Goal: Transaction & Acquisition: Purchase product/service

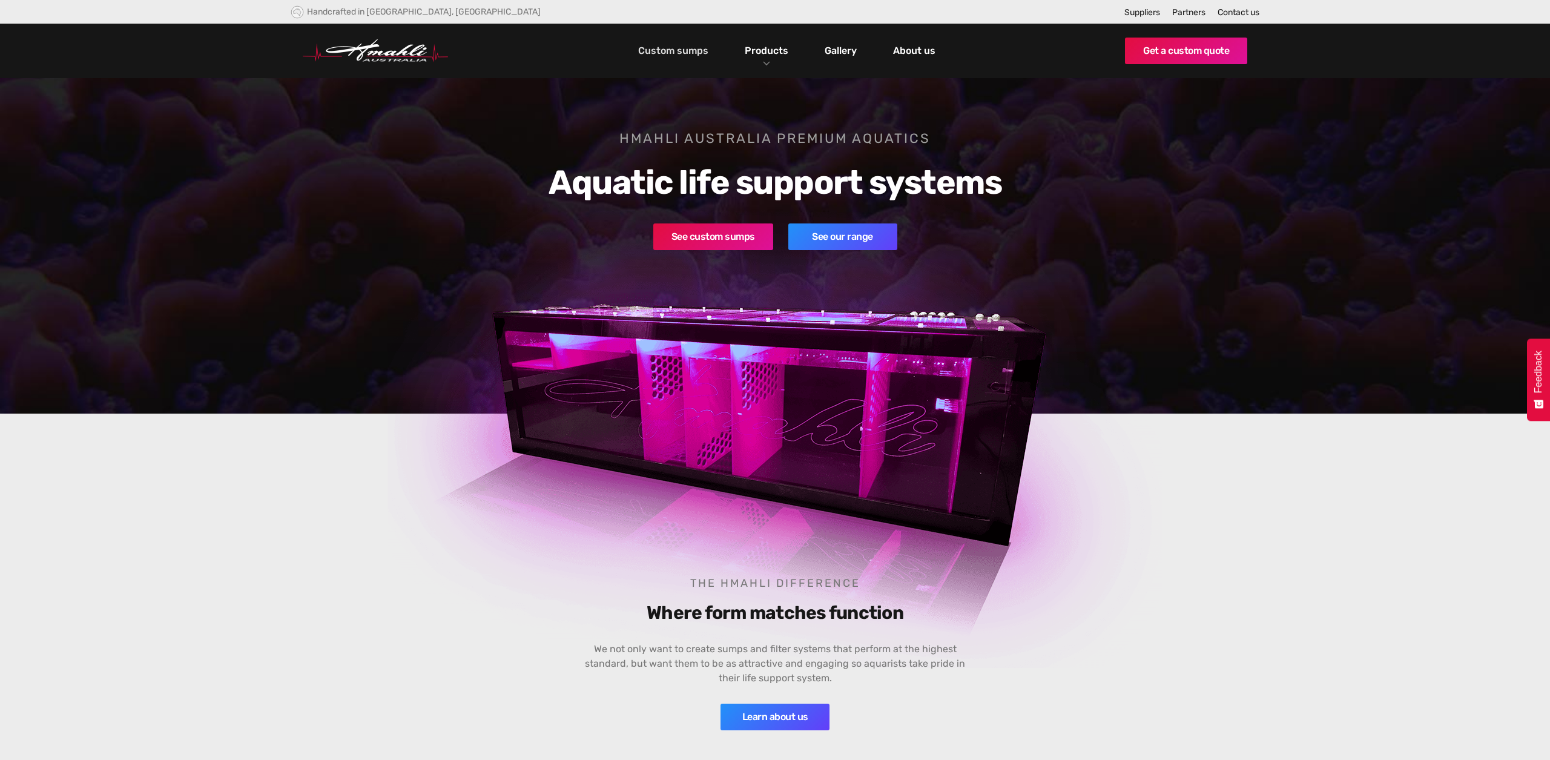
click at [691, 54] on link "Custom sumps" at bounding box center [673, 51] width 76 height 21
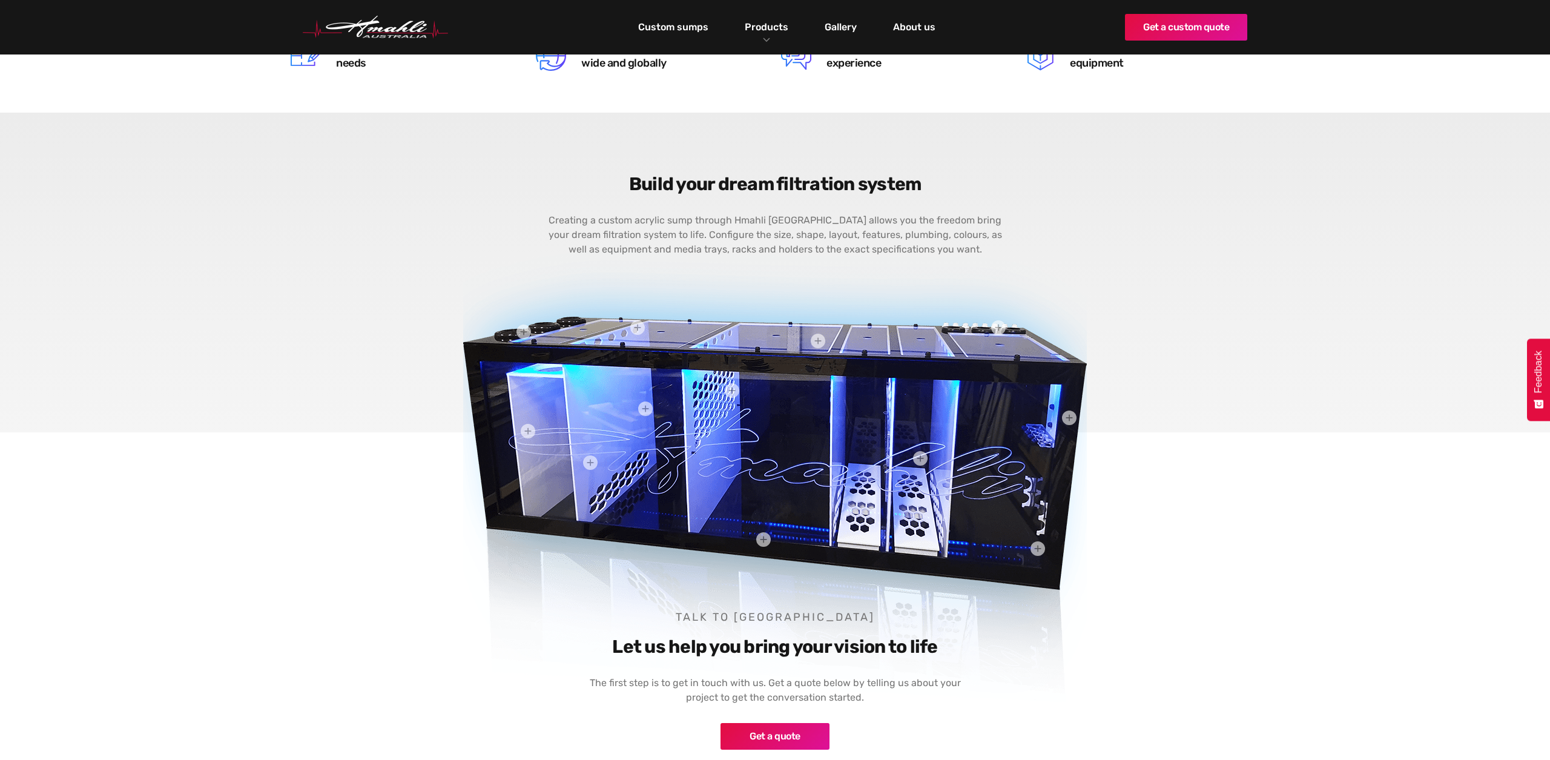
scroll to position [300, 0]
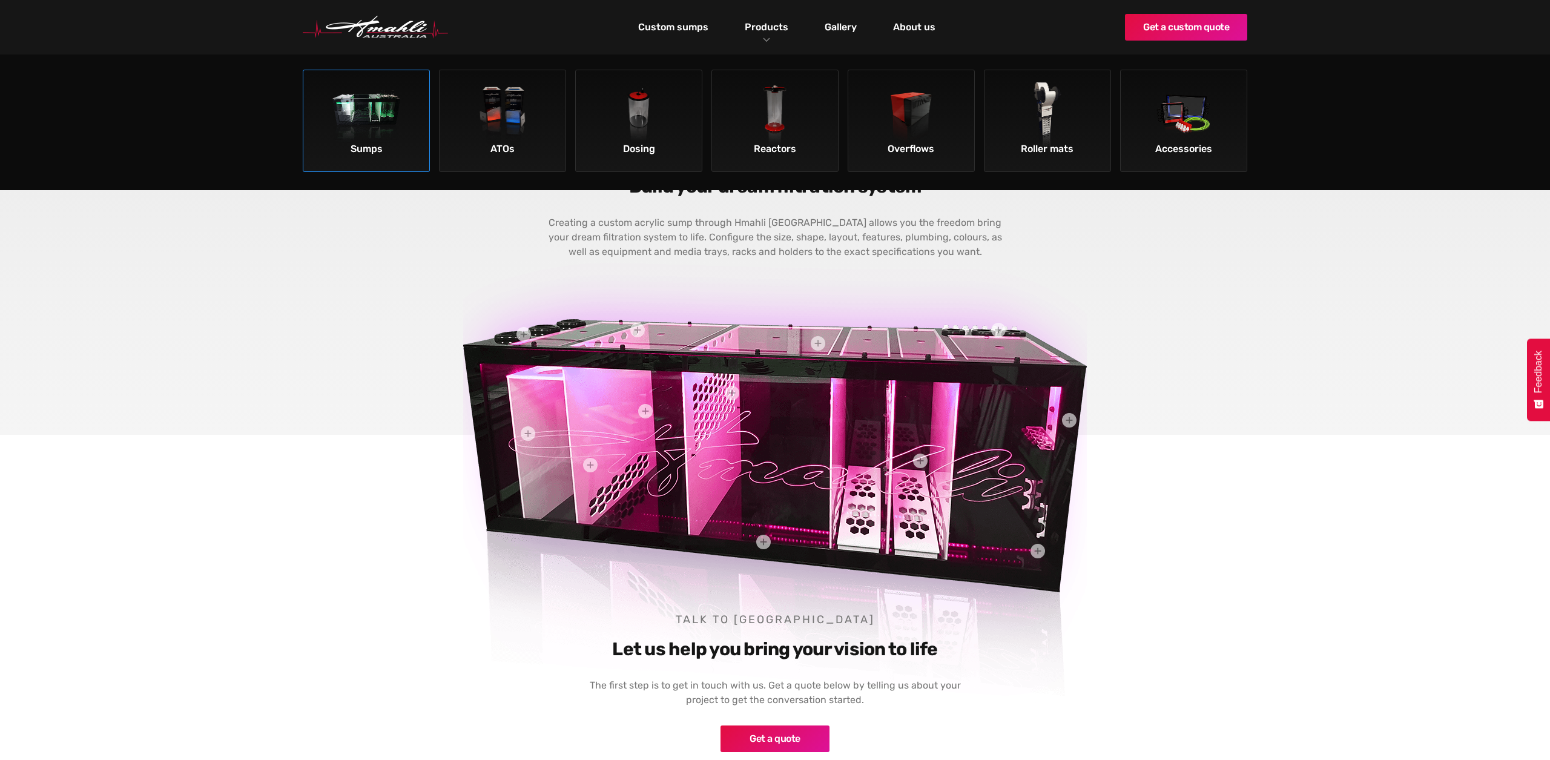
click at [405, 130] on link "Sumps" at bounding box center [366, 121] width 127 height 102
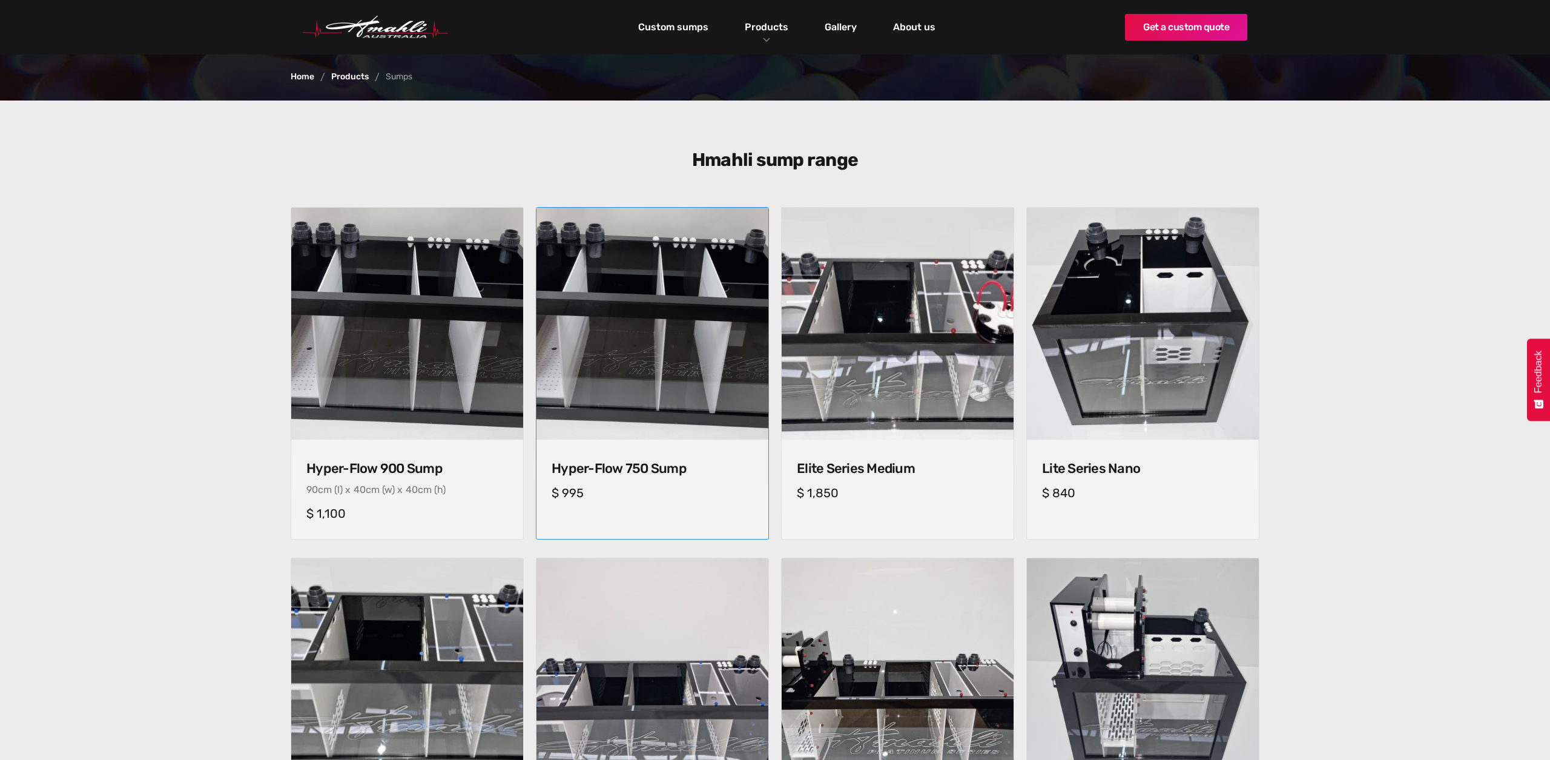
scroll to position [307, 0]
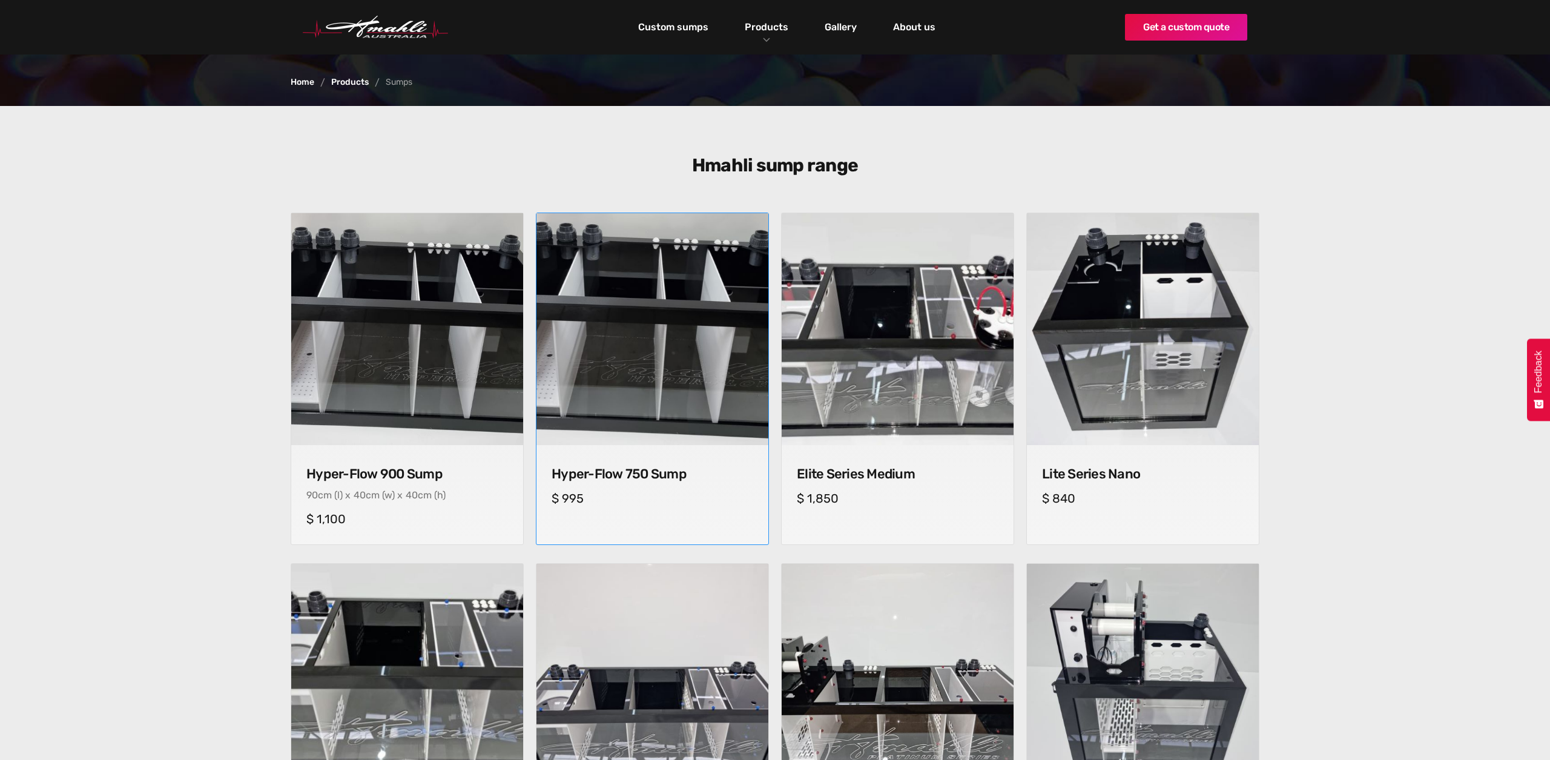
click at [643, 332] on img at bounding box center [651, 329] width 243 height 243
